Goal: Information Seeking & Learning: Learn about a topic

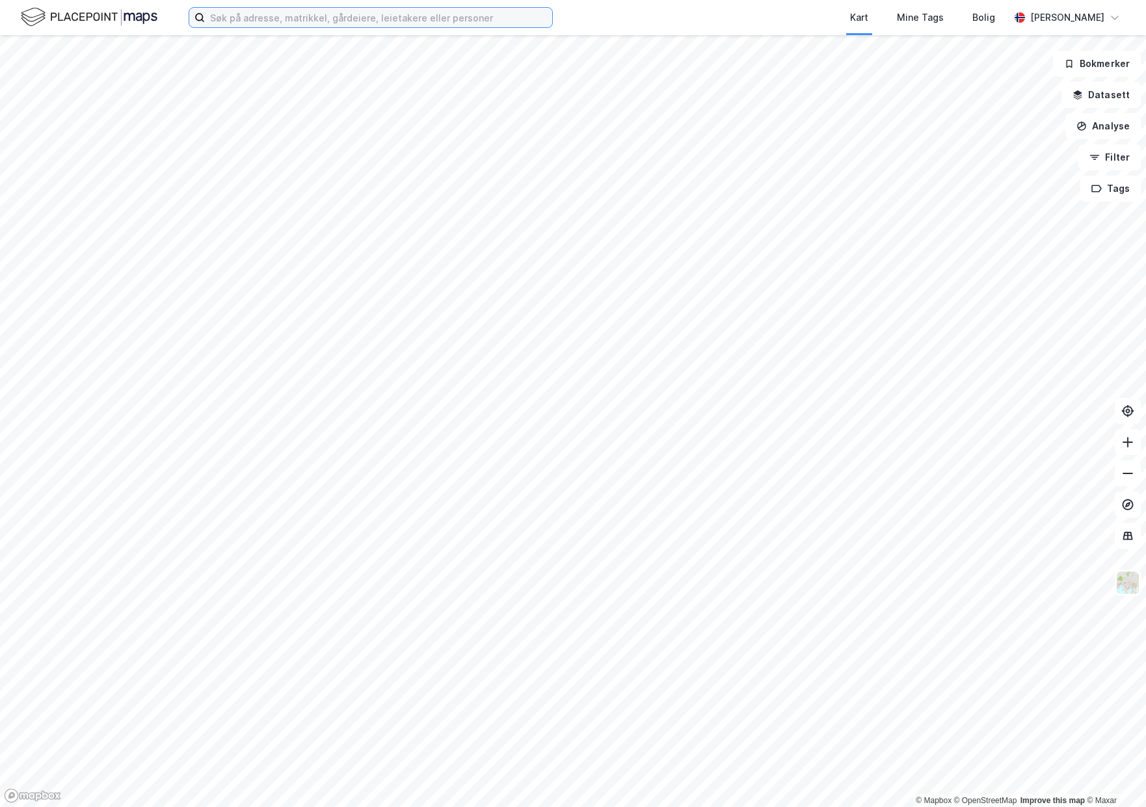
click at [289, 13] on input at bounding box center [378, 18] width 347 height 20
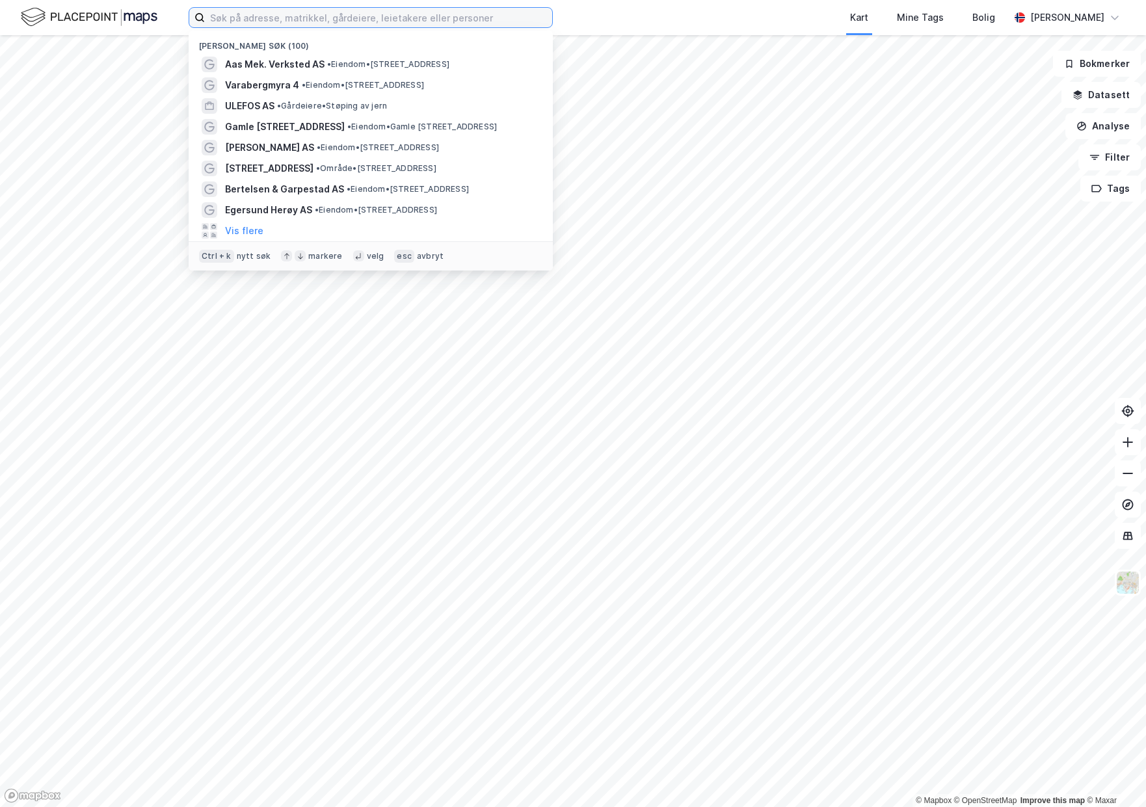
paste input "TROMS FRYSETERMINAL AS"
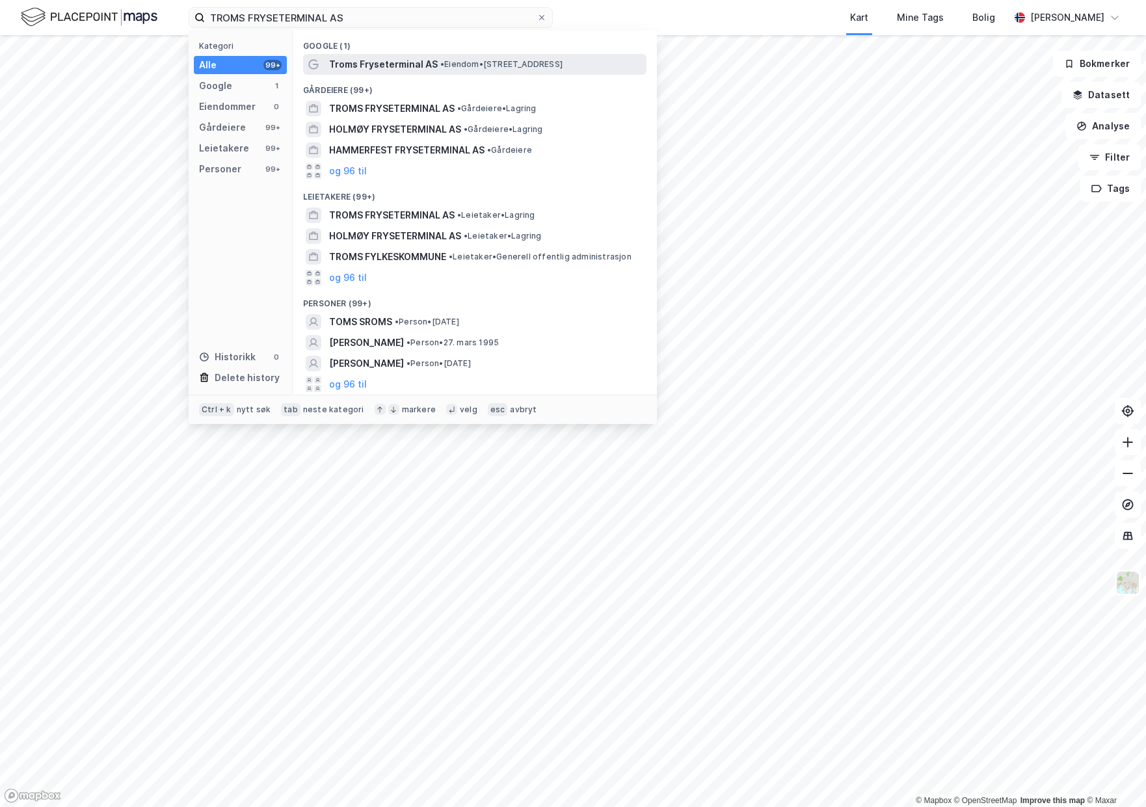
click at [392, 59] on span "Troms Fryseterminal AS" at bounding box center [383, 65] width 109 height 16
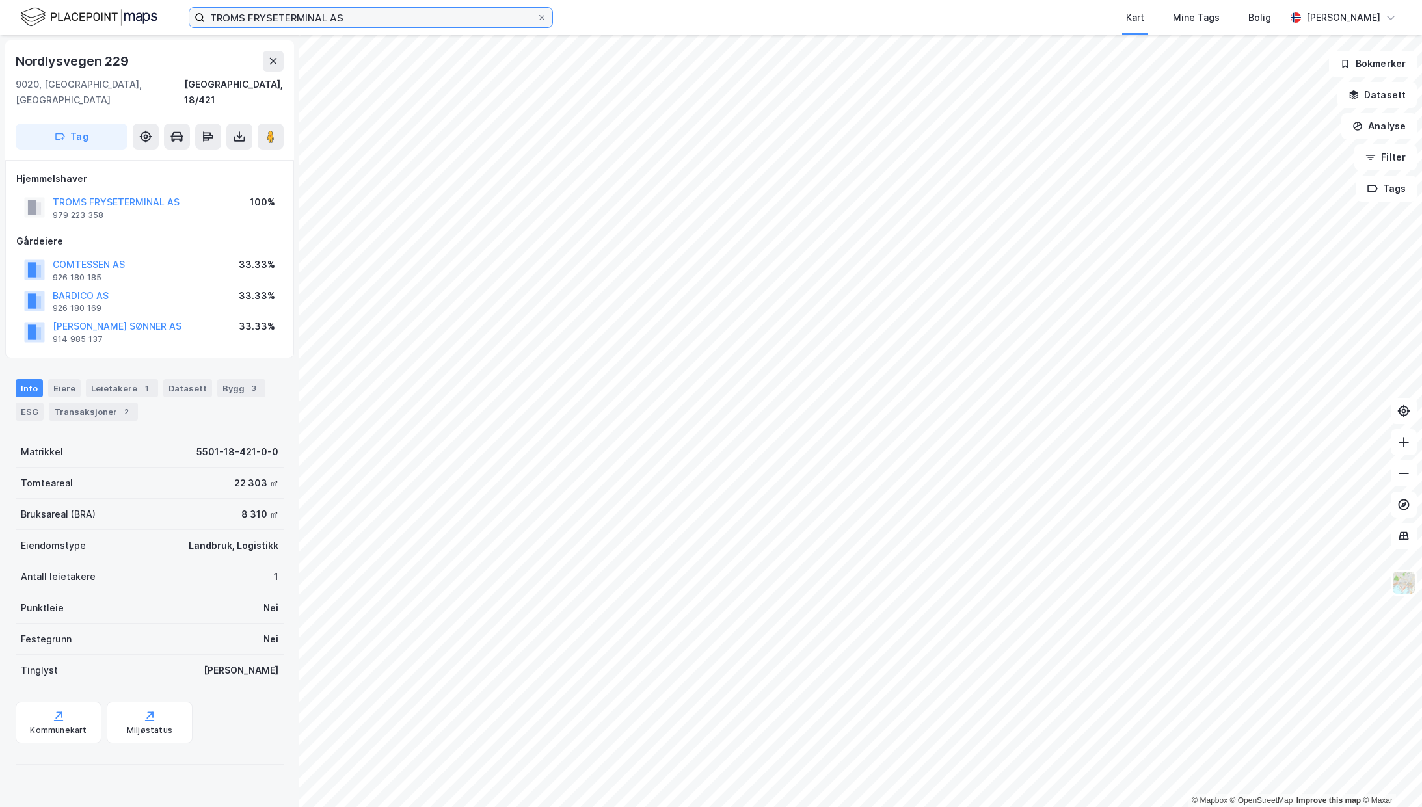
click at [349, 19] on input "TROMS FRYSETERMINAL AS" at bounding box center [371, 18] width 332 height 20
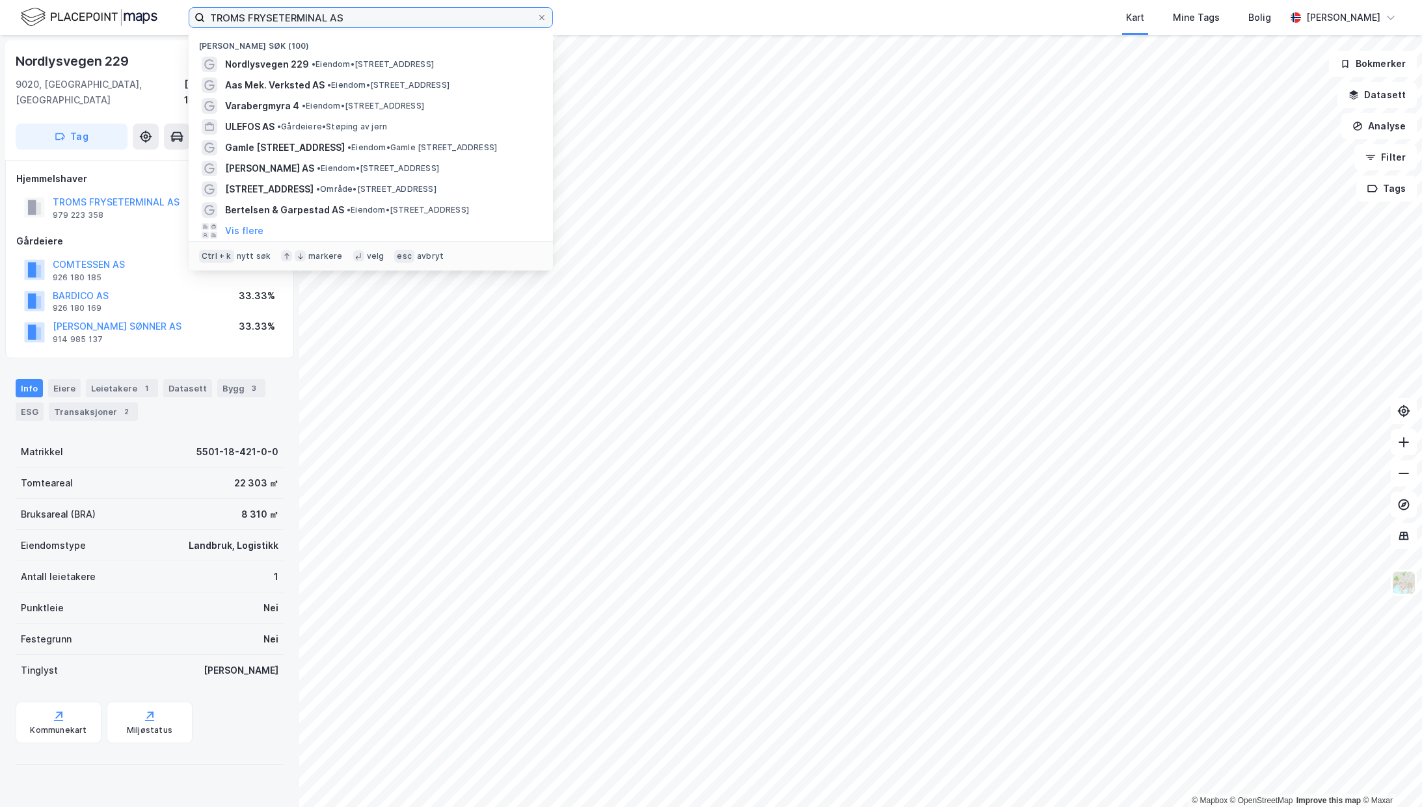
click at [153, 20] on div "TROMS FRYSETERMINAL AS Nylige søk (100) Nordlysvegen 229 • Eiendom • Nordlysveg…" at bounding box center [711, 17] width 1422 height 35
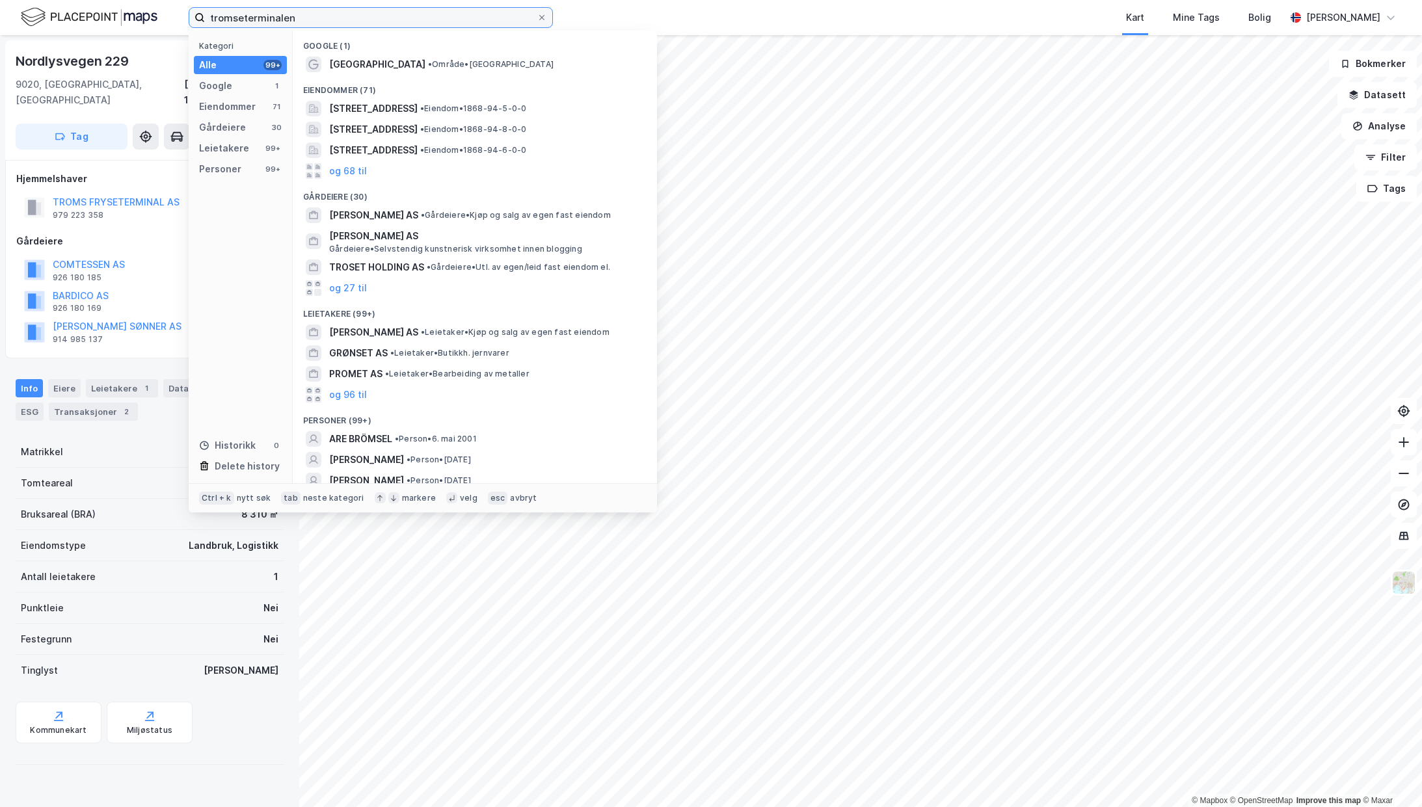
type input "tromseterminalen"
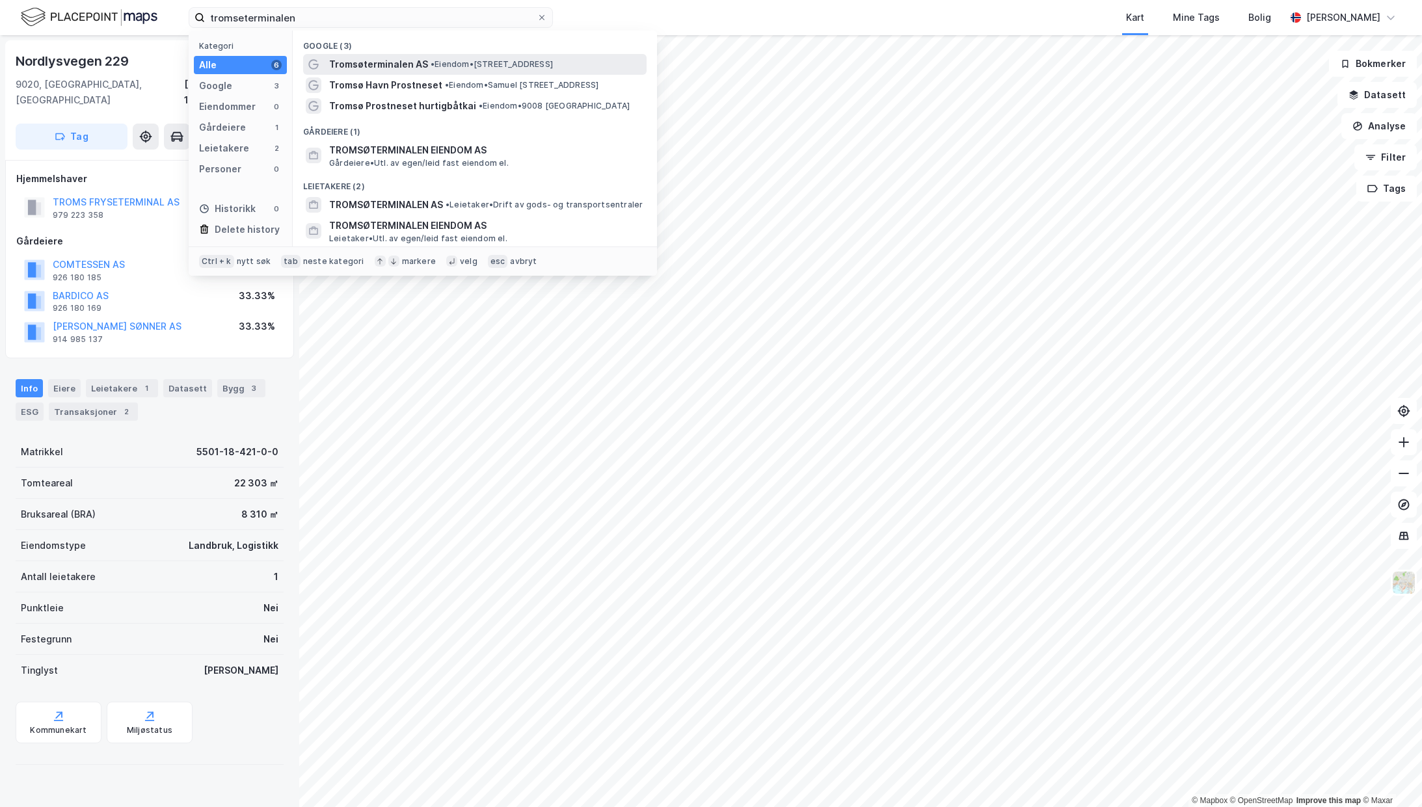
click at [436, 68] on span "• Eiendom • Stakkevollvegen 375, 9019 Tromsø" at bounding box center [492, 64] width 122 height 10
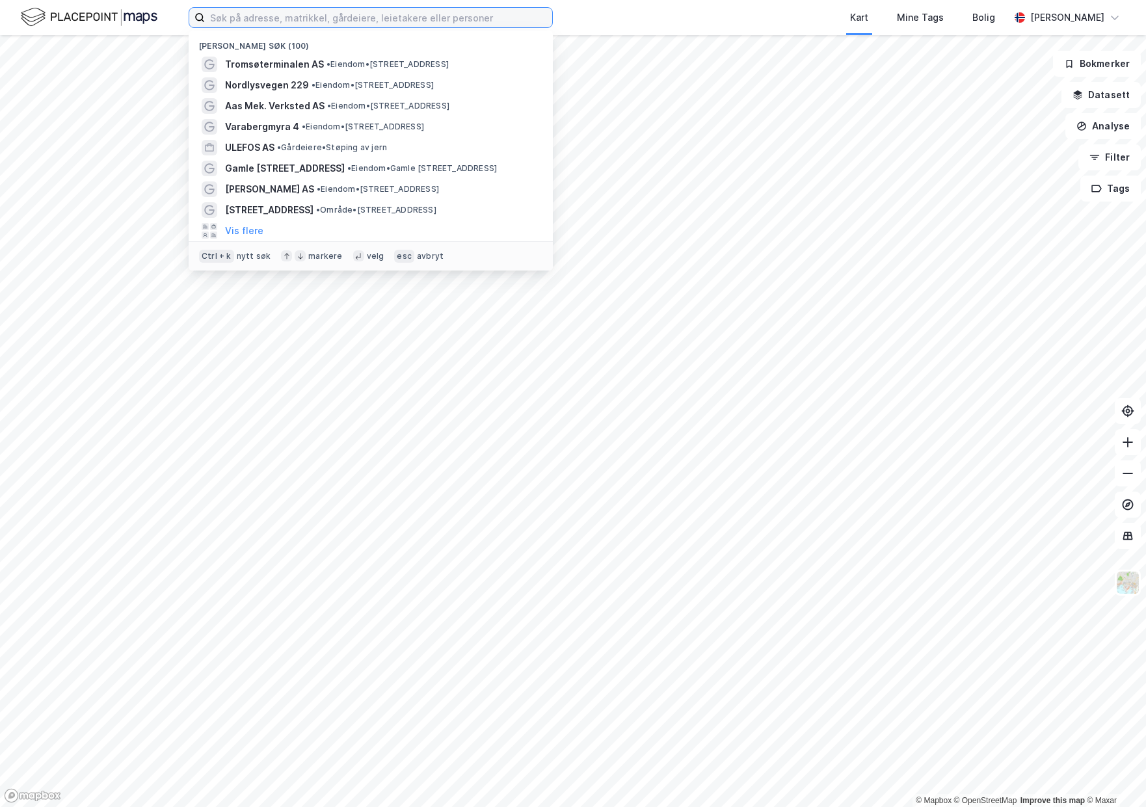
click at [235, 12] on input at bounding box center [378, 18] width 347 height 20
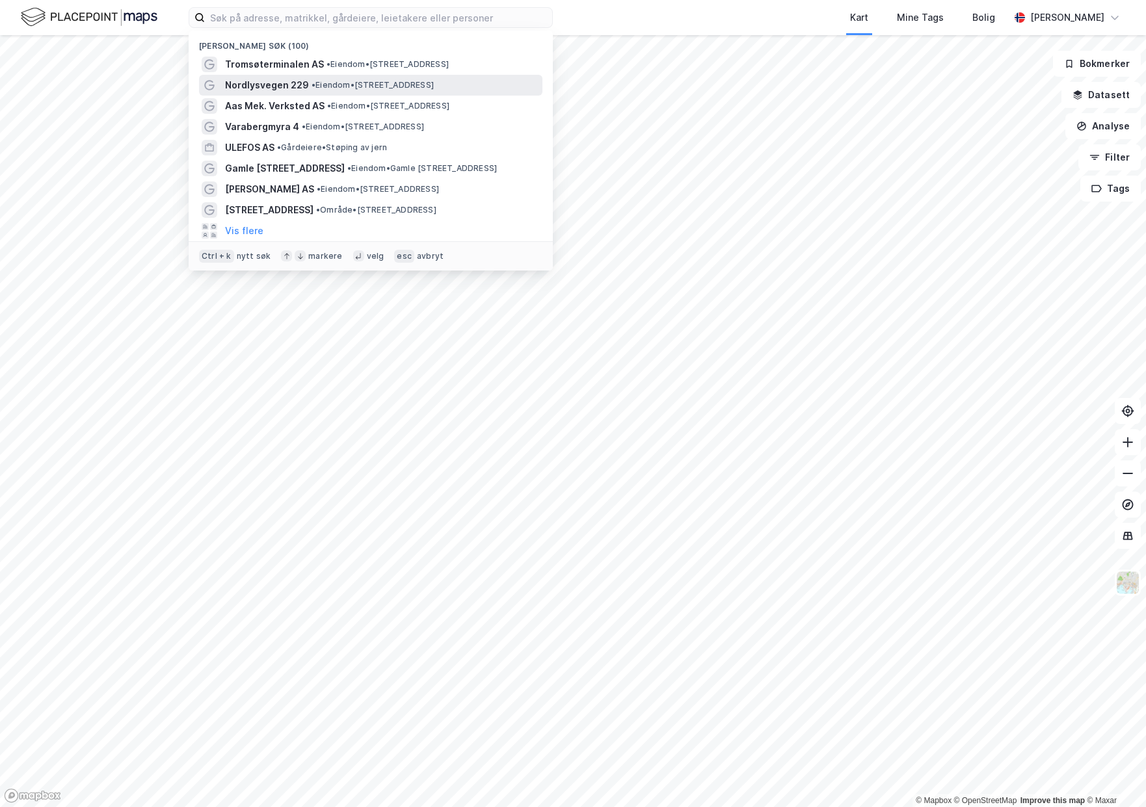
click at [384, 90] on div "Nordlysvegen 229 • Eiendom • [STREET_ADDRESS]" at bounding box center [382, 85] width 315 height 16
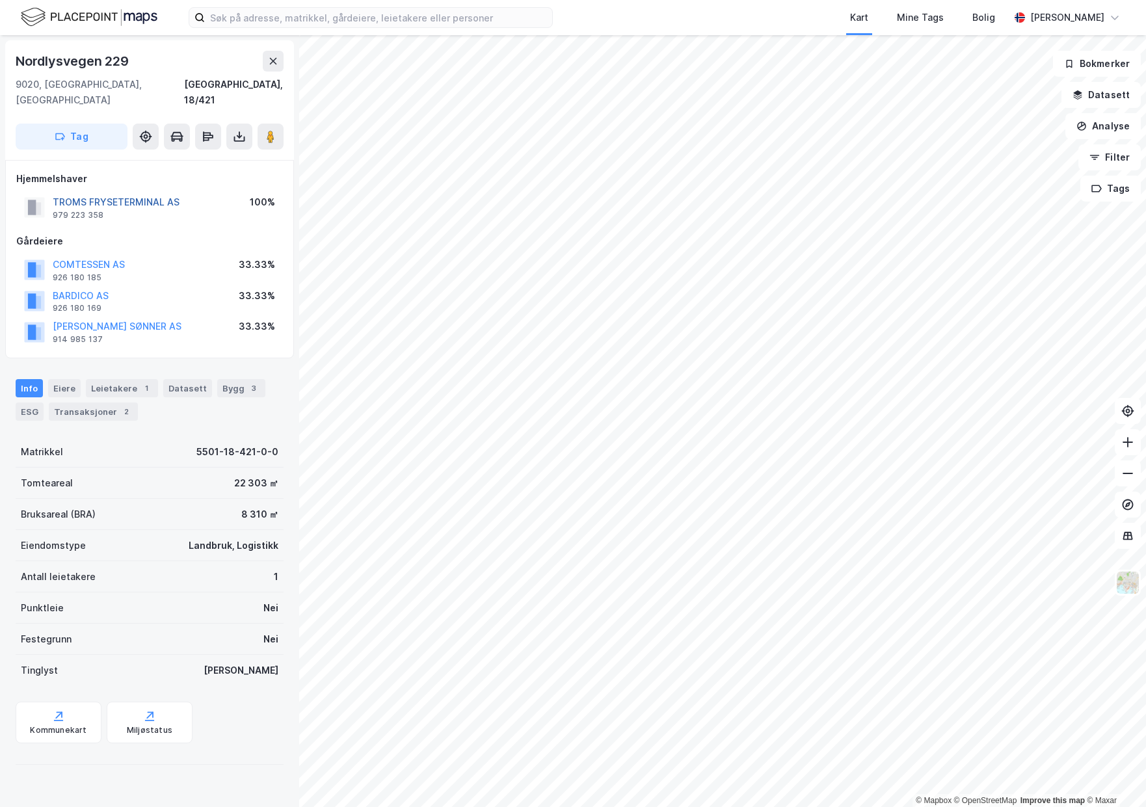
click at [0, 0] on button "TROMS FRYSETERMINAL AS" at bounding box center [0, 0] width 0 height 0
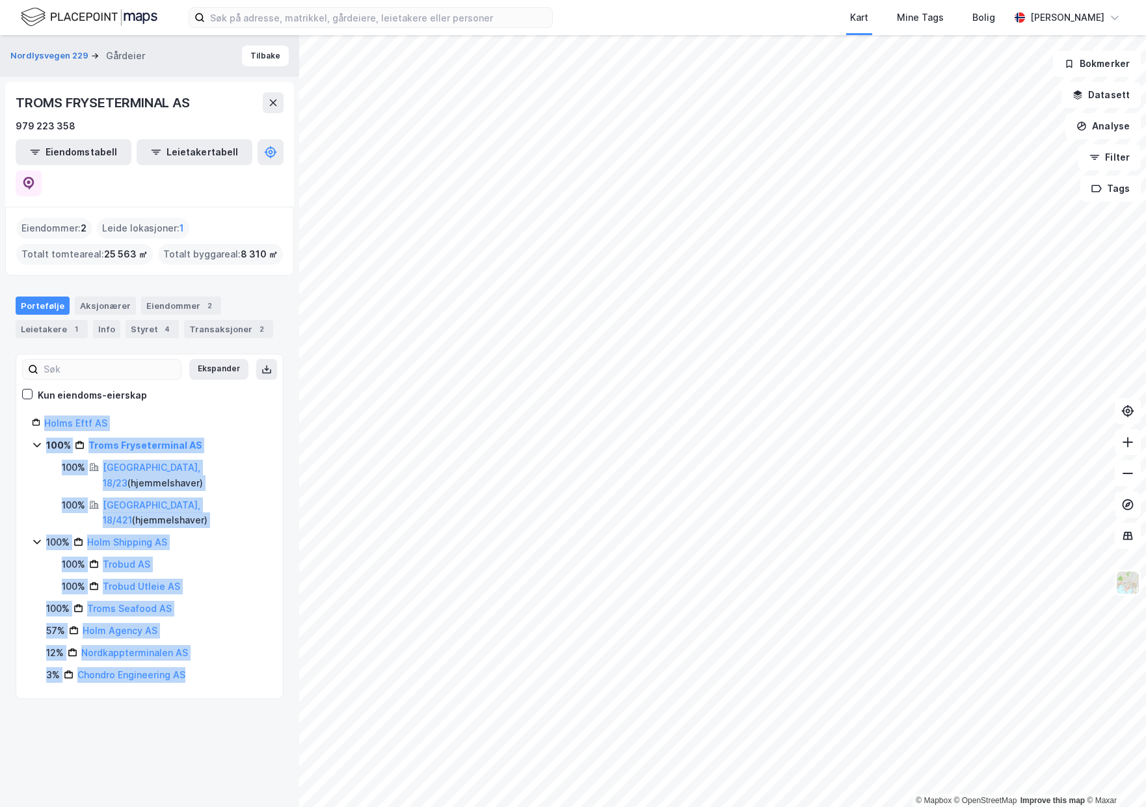
drag, startPoint x: 199, startPoint y: 607, endPoint x: 39, endPoint y: 388, distance: 271.3
click at [39, 416] on div "Holms Eftf AS 100% Troms Fryseterminal AS 100% [GEOGRAPHIC_DATA], 18/23 ( hjemm…" at bounding box center [149, 549] width 235 height 267
click at [199, 579] on div "100% Trobud Utleie AS" at bounding box center [165, 587] width 206 height 16
drag, startPoint x: 222, startPoint y: 613, endPoint x: 22, endPoint y: 379, distance: 307.7
click at [22, 379] on div "Ekspander Kun eiendoms-eierskap Holms Eftf AS 100% Troms Fryseterminal AS 100% …" at bounding box center [150, 526] width 268 height 345
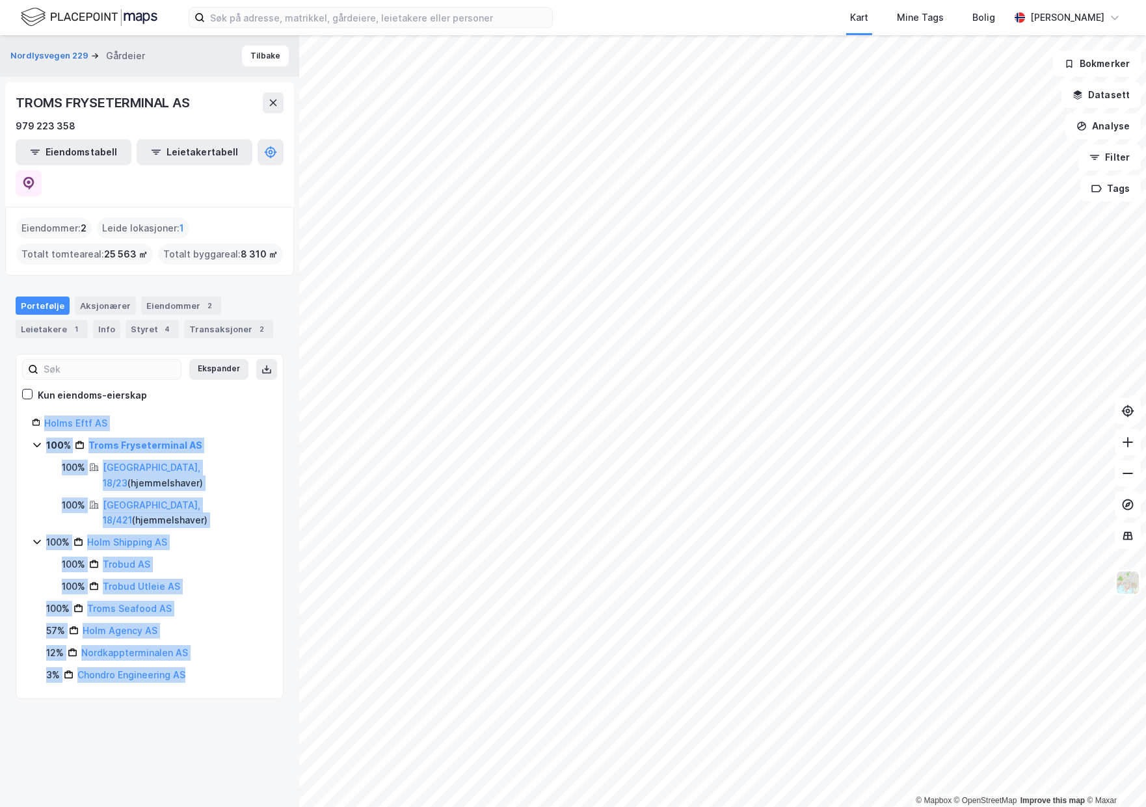
click at [202, 623] on div "57% Holm Agency AS" at bounding box center [156, 631] width 221 height 16
drag, startPoint x: 222, startPoint y: 616, endPoint x: 28, endPoint y: 379, distance: 306.9
click at [28, 379] on div "Ekspander Kun eiendoms-eierskap Holms Eftf AS 100% Troms Fryseterminal AS 100% …" at bounding box center [150, 526] width 268 height 345
click at [235, 601] on div "100% Troms Seafood AS" at bounding box center [156, 609] width 221 height 16
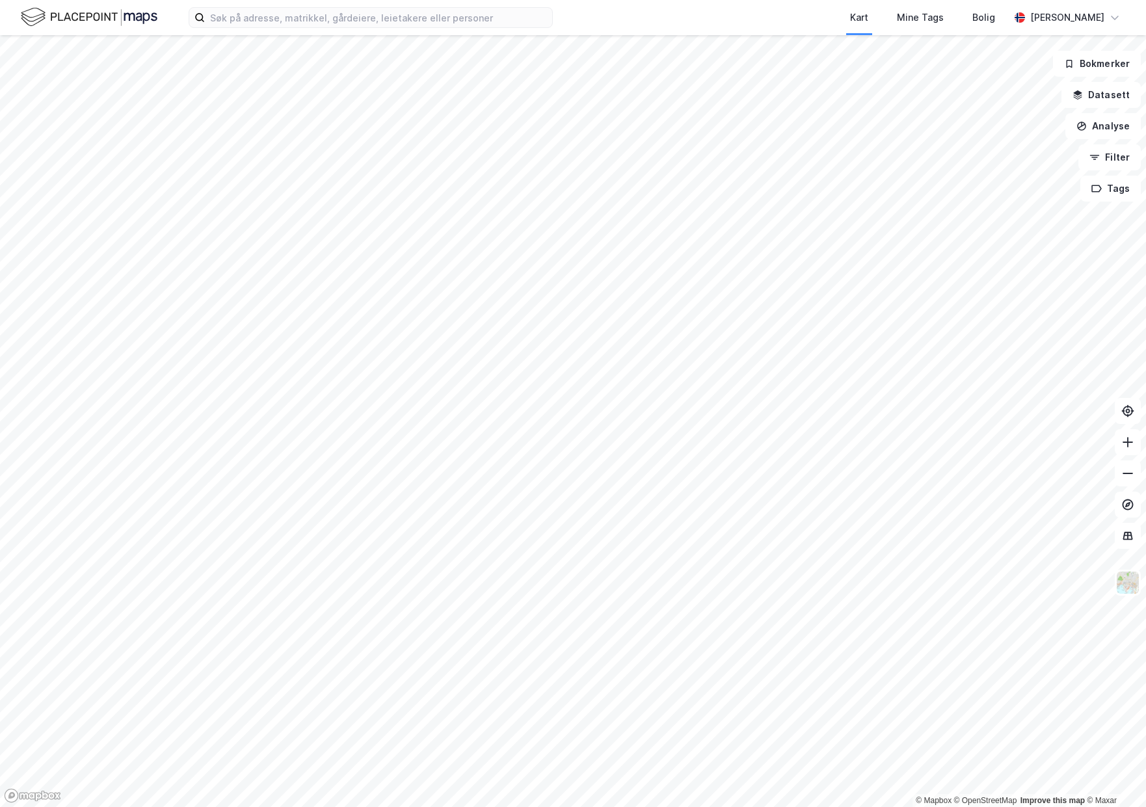
click at [261, 7] on div "Kart Mine Tags Bolig Brage Pedersen" at bounding box center [573, 17] width 1146 height 35
click at [261, 10] on input at bounding box center [378, 18] width 347 height 20
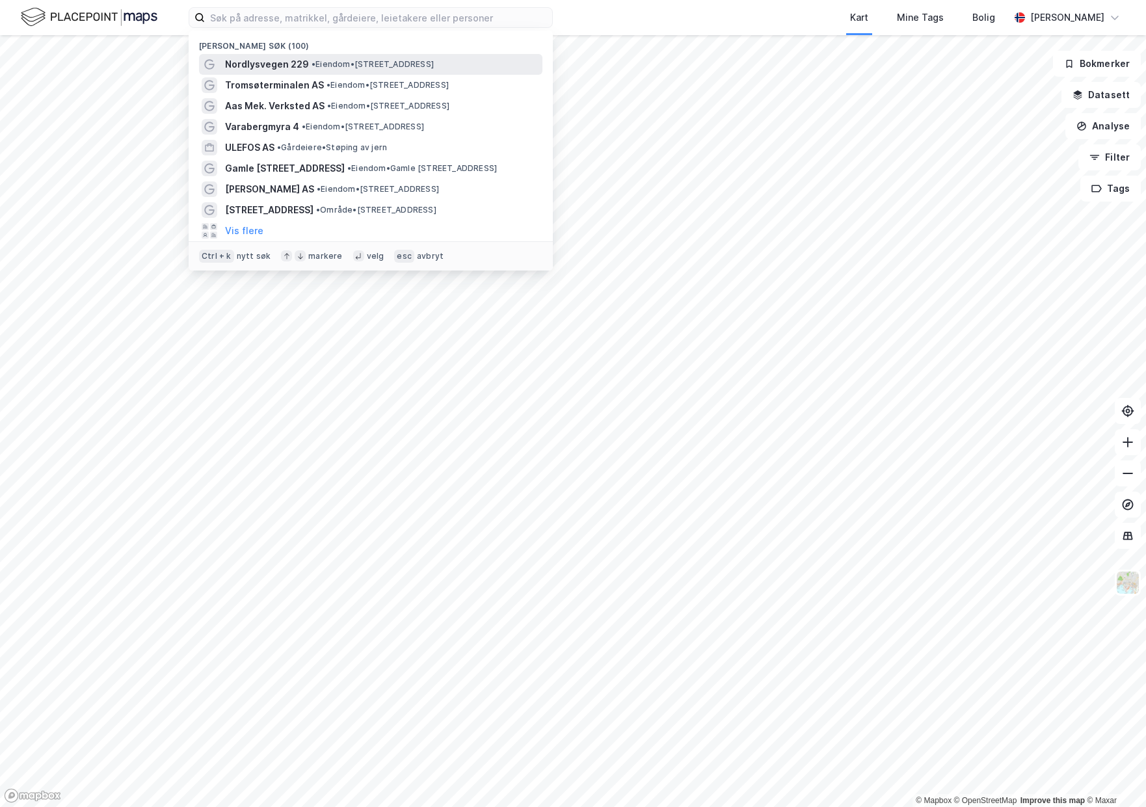
click at [297, 62] on span "Nordlysvegen 229" at bounding box center [267, 65] width 84 height 16
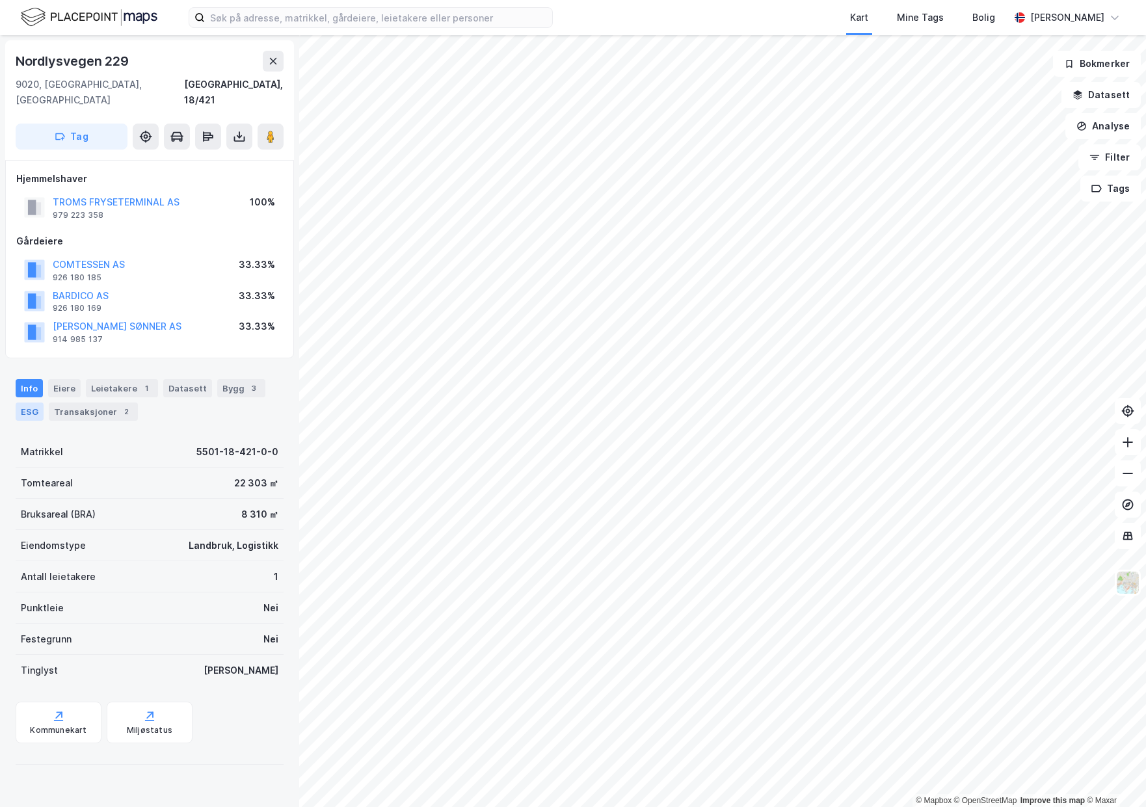
click at [35, 403] on div "ESG" at bounding box center [30, 412] width 28 height 18
